Goal: Information Seeking & Learning: Learn about a topic

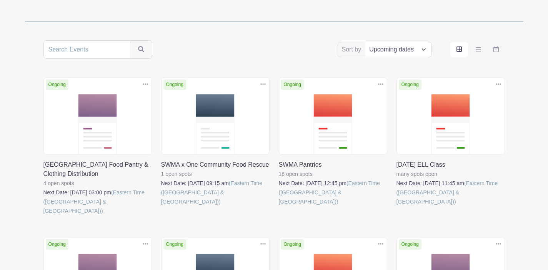
scroll to position [123, 0]
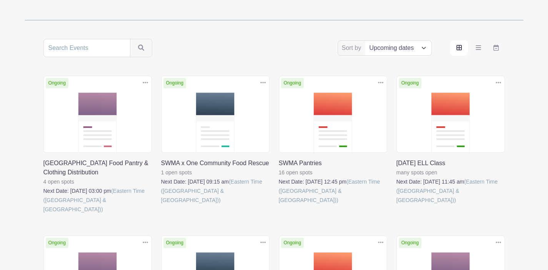
click at [43, 214] on link at bounding box center [43, 214] width 0 height 0
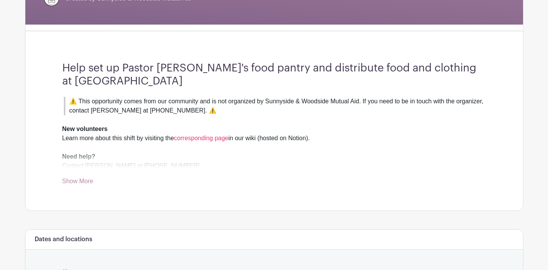
scroll to position [177, 0]
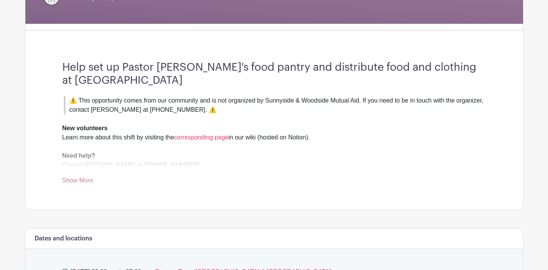
click at [86, 182] on link "Show More" at bounding box center [77, 182] width 31 height 10
click at [201, 139] on link "corresponding page" at bounding box center [201, 137] width 54 height 7
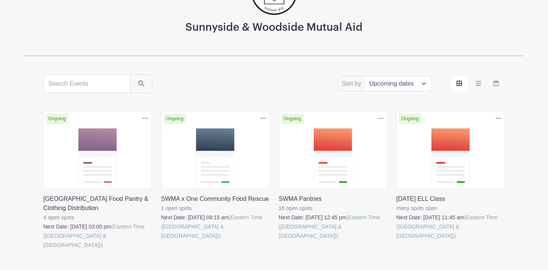
scroll to position [92, 0]
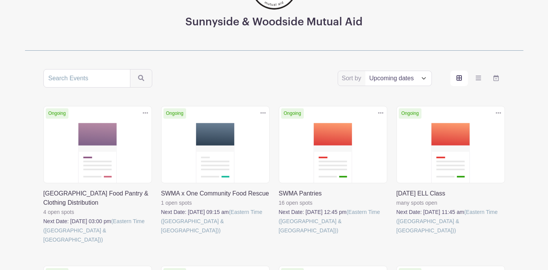
click at [43, 245] on link at bounding box center [43, 245] width 0 height 0
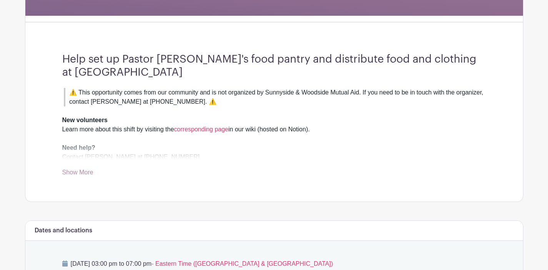
scroll to position [185, 0]
